Goal: Task Accomplishment & Management: Manage account settings

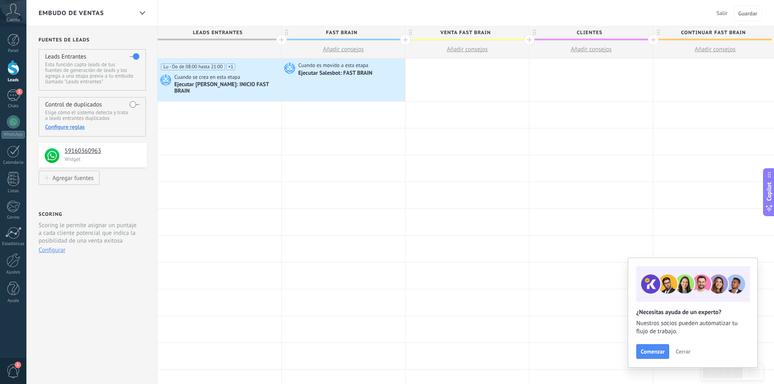
click at [6, 260] on link "Ajustes" at bounding box center [13, 264] width 26 height 22
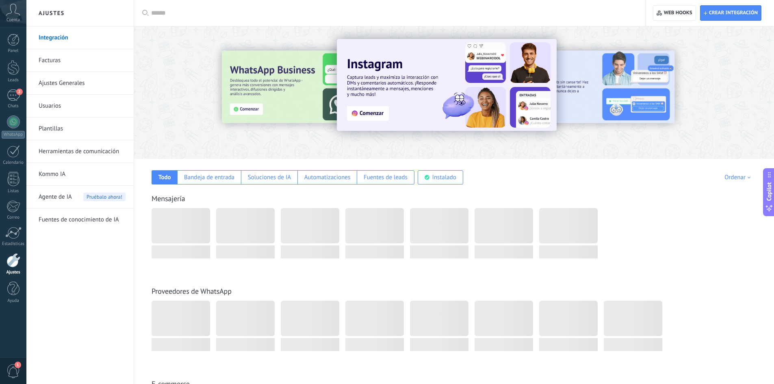
click at [70, 147] on link "Herramientas de comunicación" at bounding box center [82, 151] width 87 height 23
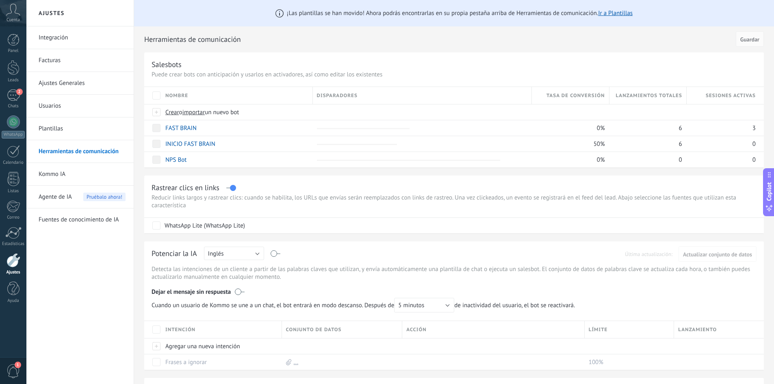
click at [233, 188] on label at bounding box center [230, 188] width 9 height 0
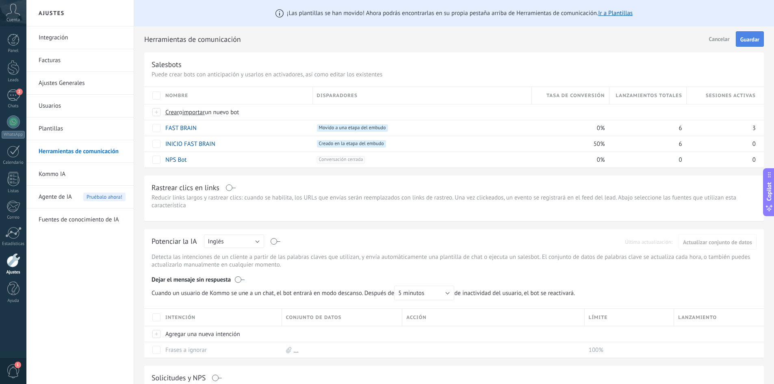
click at [755, 41] on span "Guardar" at bounding box center [750, 40] width 19 height 6
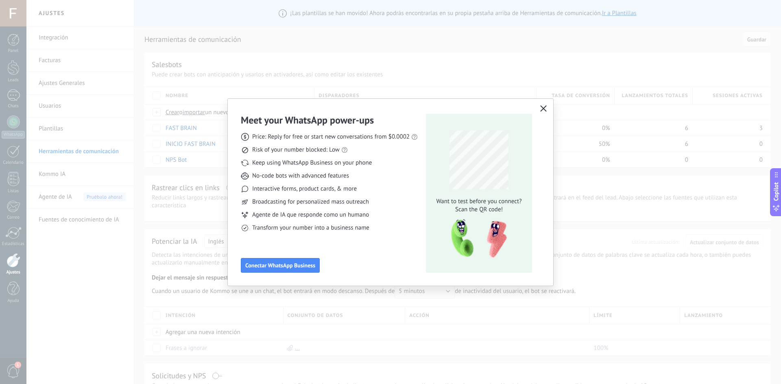
click at [539, 107] on button "button" at bounding box center [543, 108] width 11 height 11
